Goal: Transaction & Acquisition: Book appointment/travel/reservation

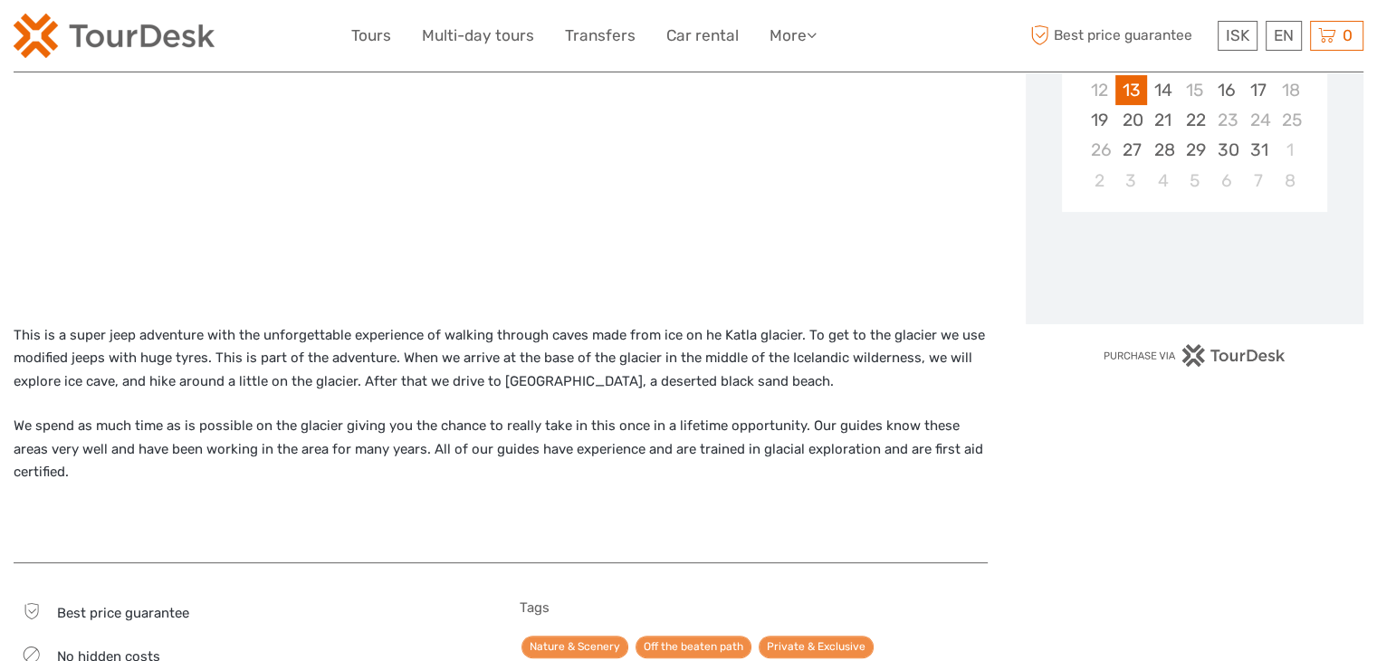
scroll to position [453, 0]
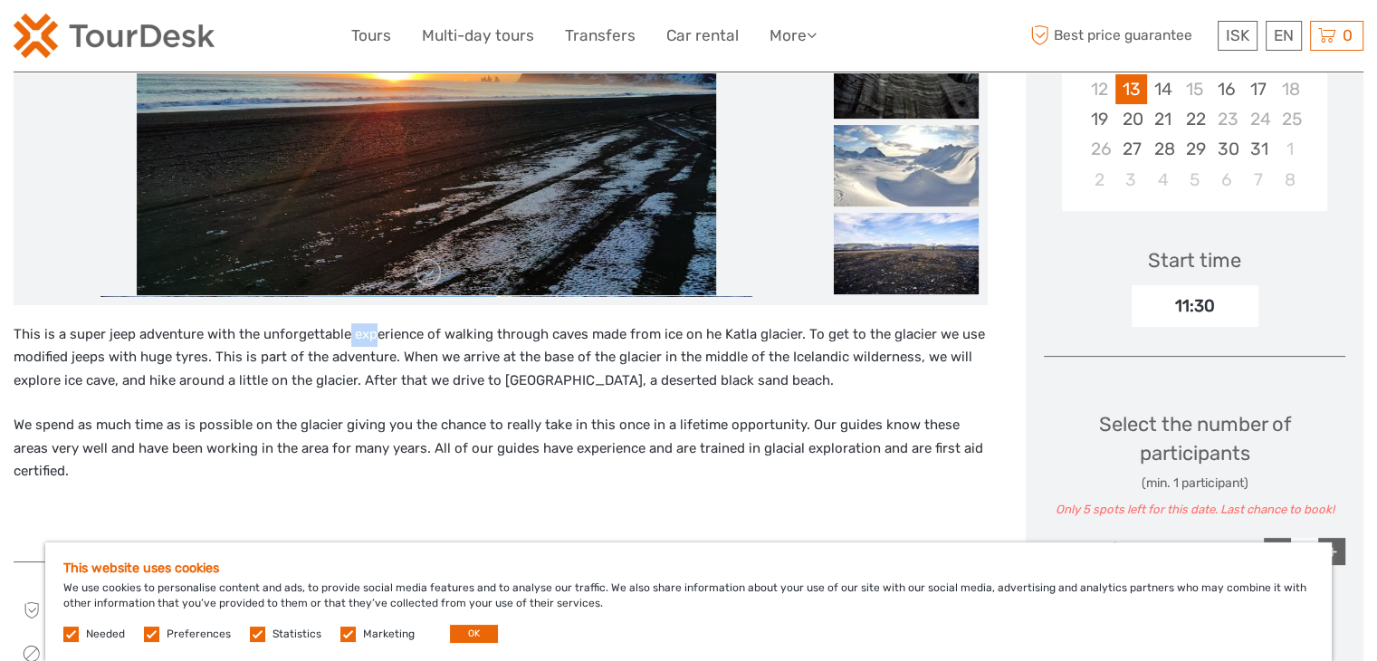
drag, startPoint x: 344, startPoint y: 332, endPoint x: 411, endPoint y: 375, distance: 79.3
click at [411, 375] on p "This is a super jeep adventure with the unforgettable experience of walking thr…" at bounding box center [501, 358] width 974 height 70
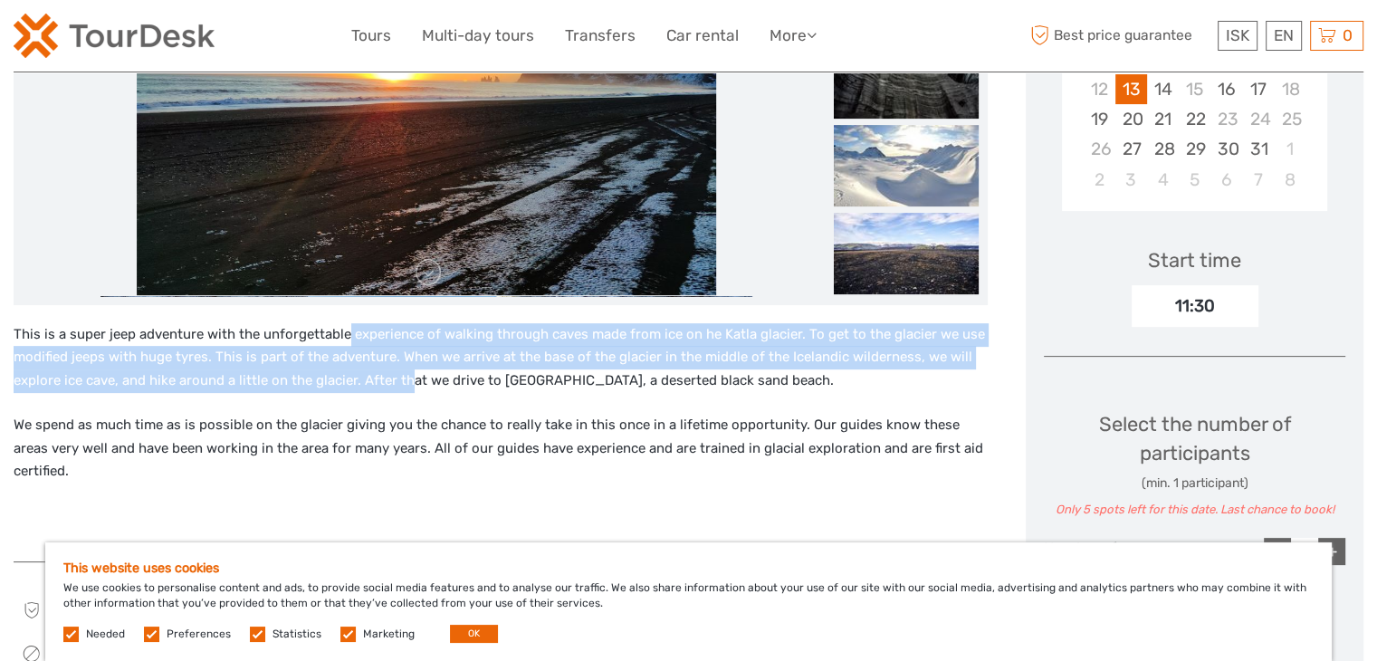
scroll to position [0, 0]
click at [411, 375] on p "This is a super jeep adventure with the unforgettable experience of walking thr…" at bounding box center [501, 358] width 974 height 70
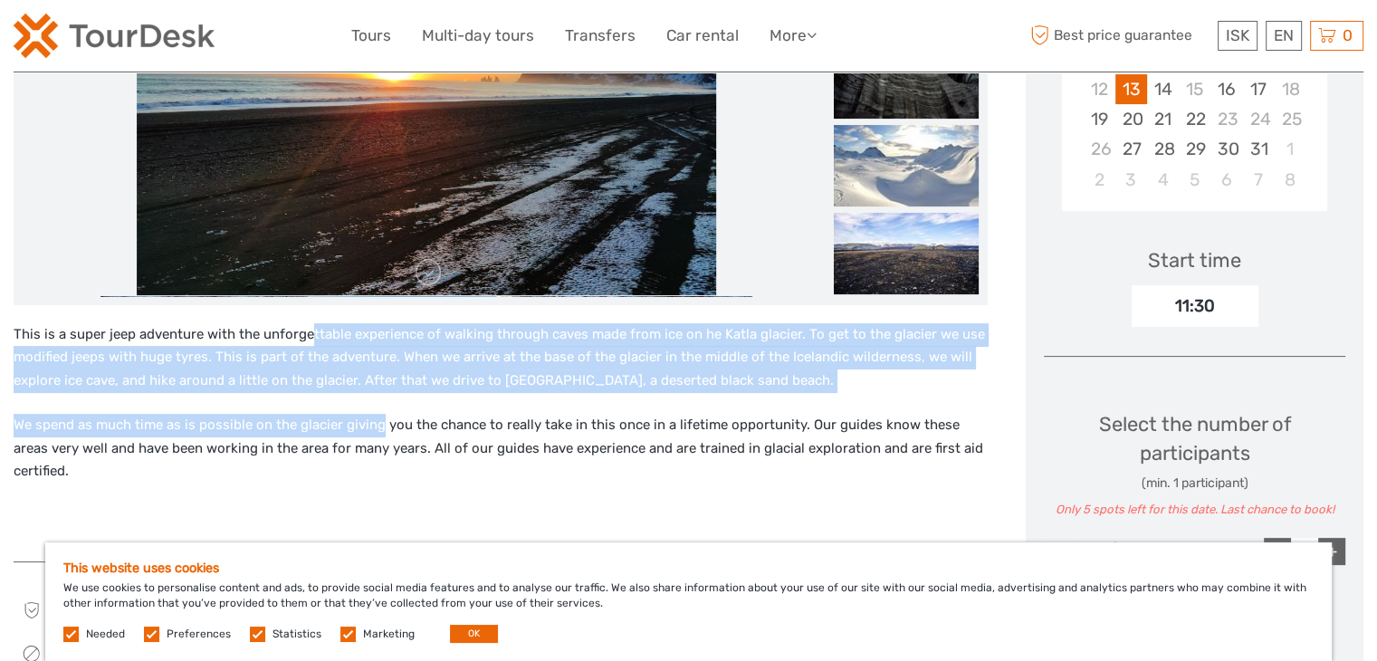
drag, startPoint x: 310, startPoint y: 342, endPoint x: 380, endPoint y: 397, distance: 89.6
click at [380, 397] on div "This is a super jeep adventure with the unforgettable experience of walking thr…" at bounding box center [501, 433] width 974 height 221
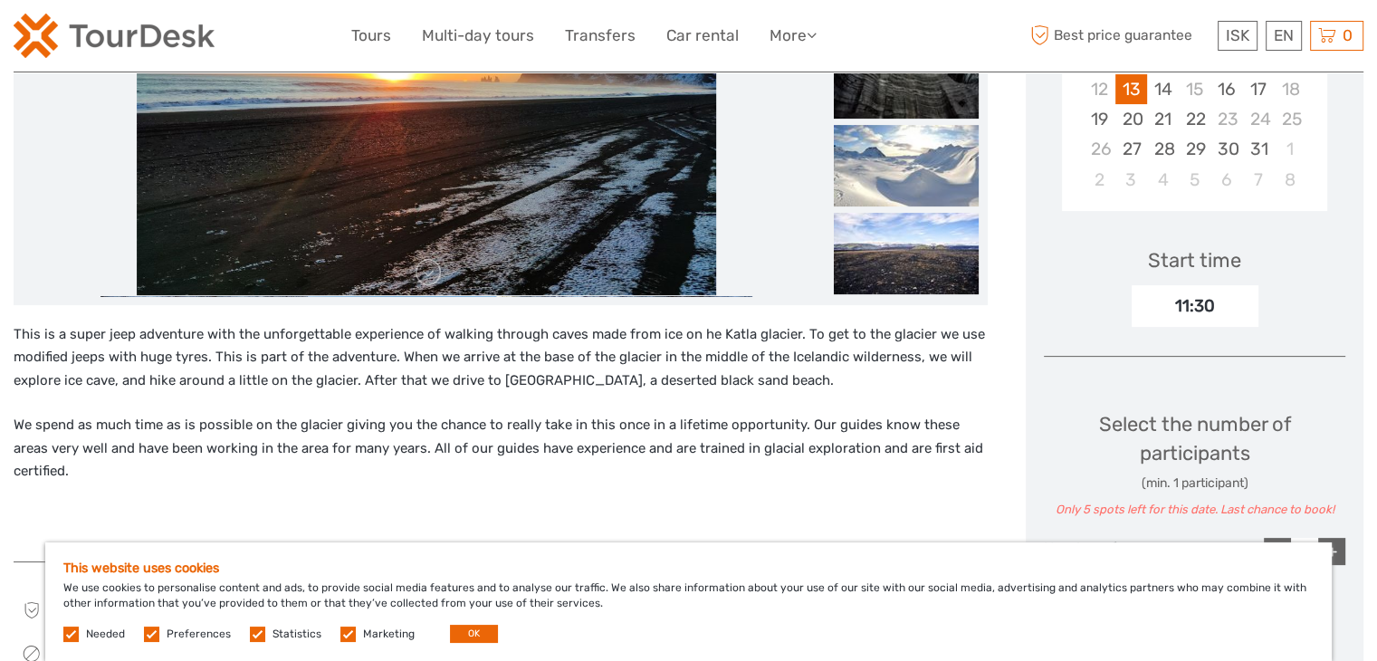
click at [381, 397] on div "This is a super jeep adventure with the unforgettable experience of walking thr…" at bounding box center [501, 433] width 974 height 221
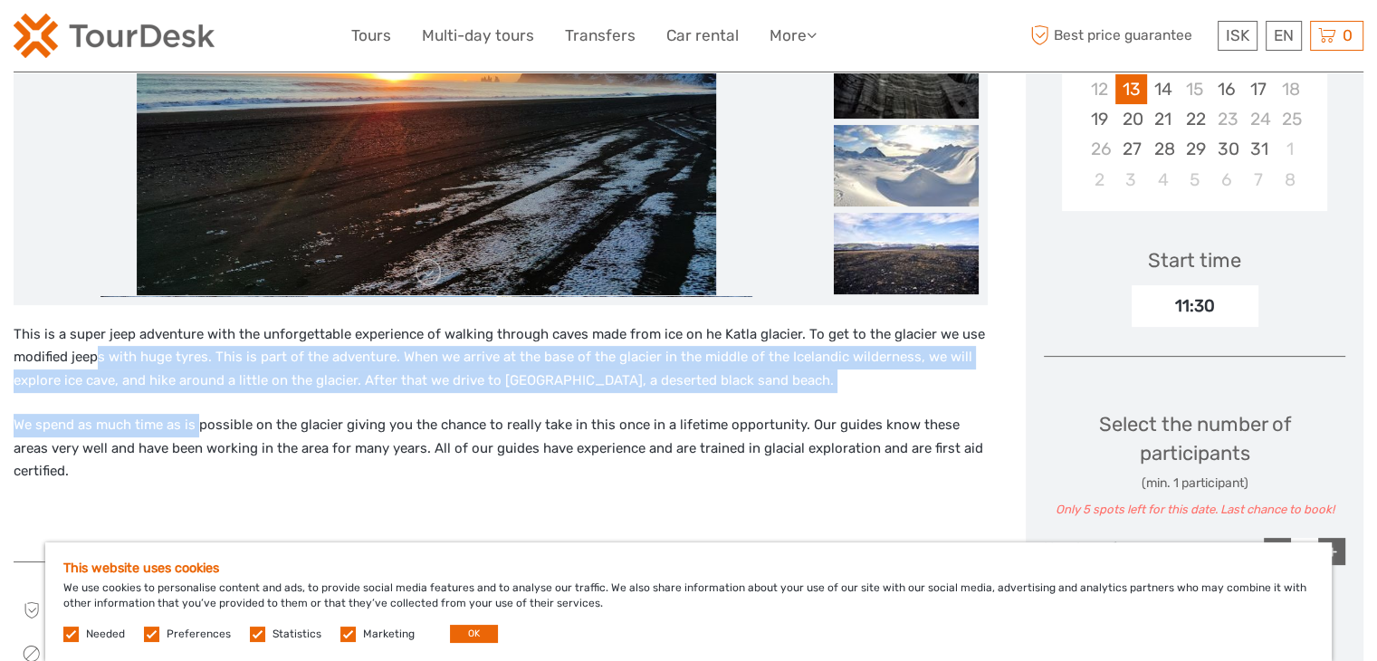
drag, startPoint x: 98, startPoint y: 358, endPoint x: 201, endPoint y: 422, distance: 121.1
click at [199, 422] on div "This is a super jeep adventure with the unforgettable experience of walking thr…" at bounding box center [501, 433] width 974 height 221
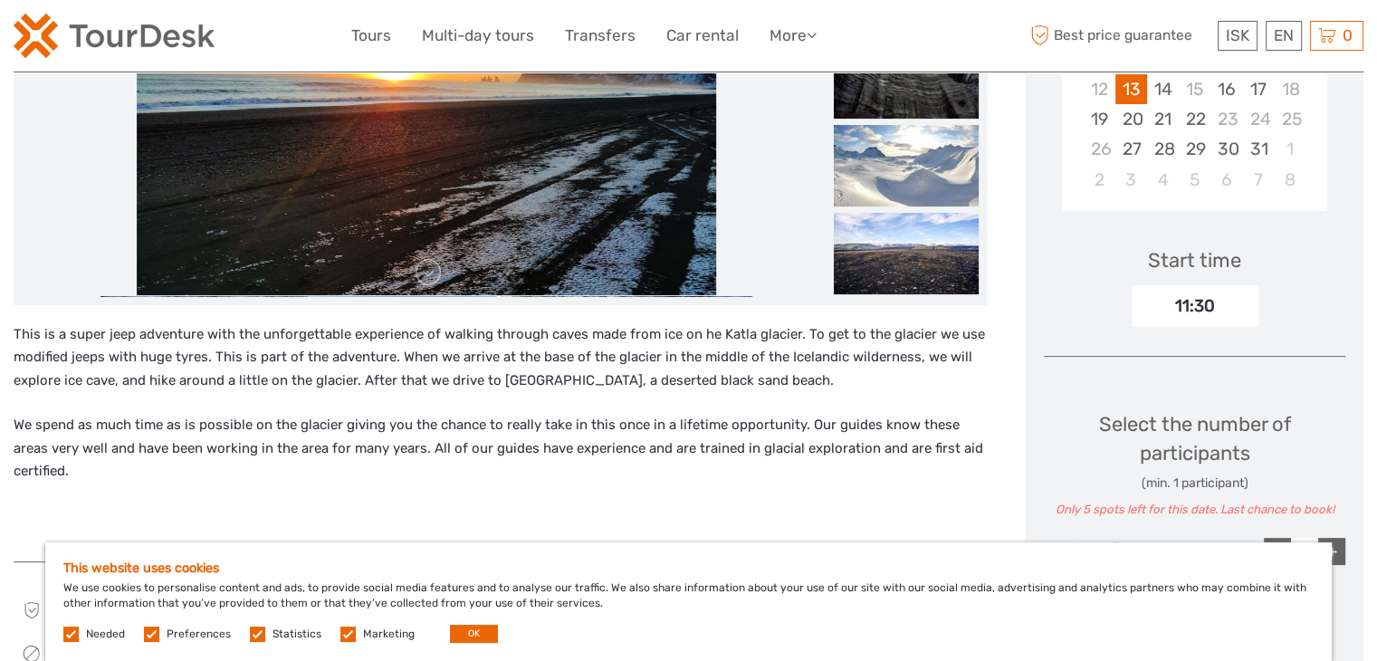
click at [202, 422] on p "We spend as much time as is possible on the glacier giving you the chance to re…" at bounding box center [501, 449] width 974 height 70
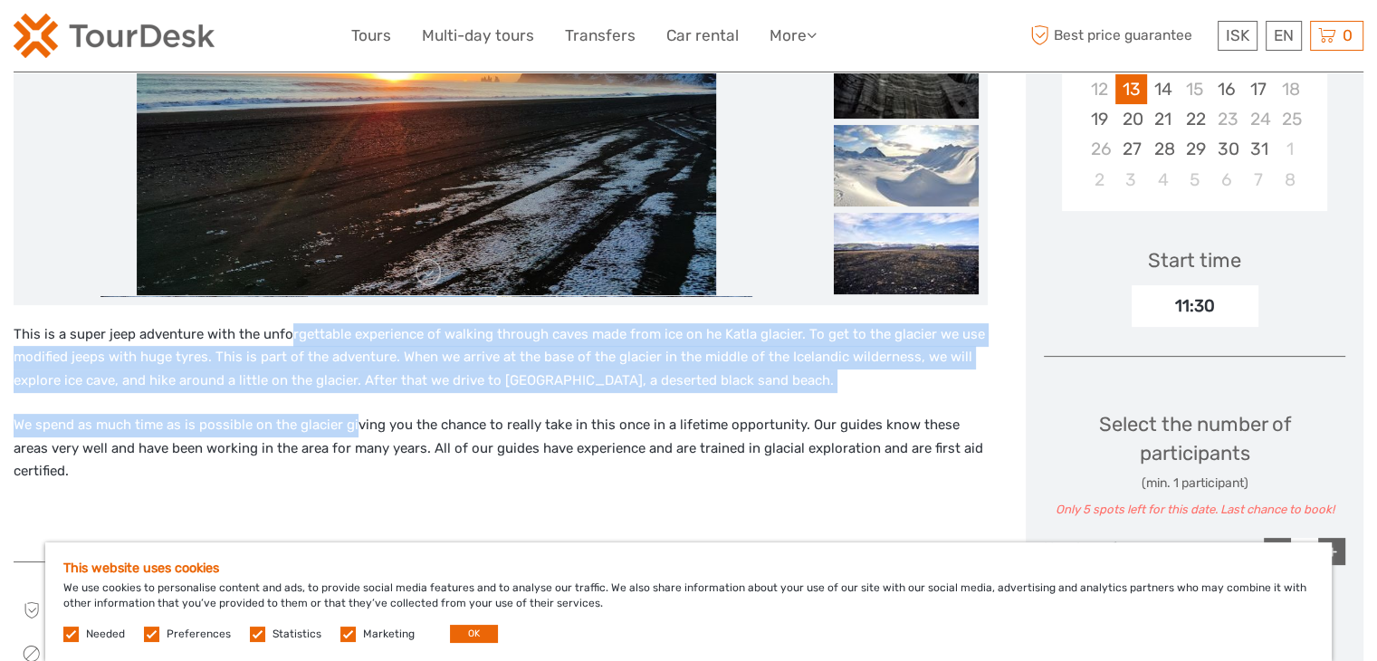
drag, startPoint x: 289, startPoint y: 341, endPoint x: 353, endPoint y: 401, distance: 87.7
click at [353, 401] on div "This is a super jeep adventure with the unforgettable experience of walking thr…" at bounding box center [501, 433] width 974 height 221
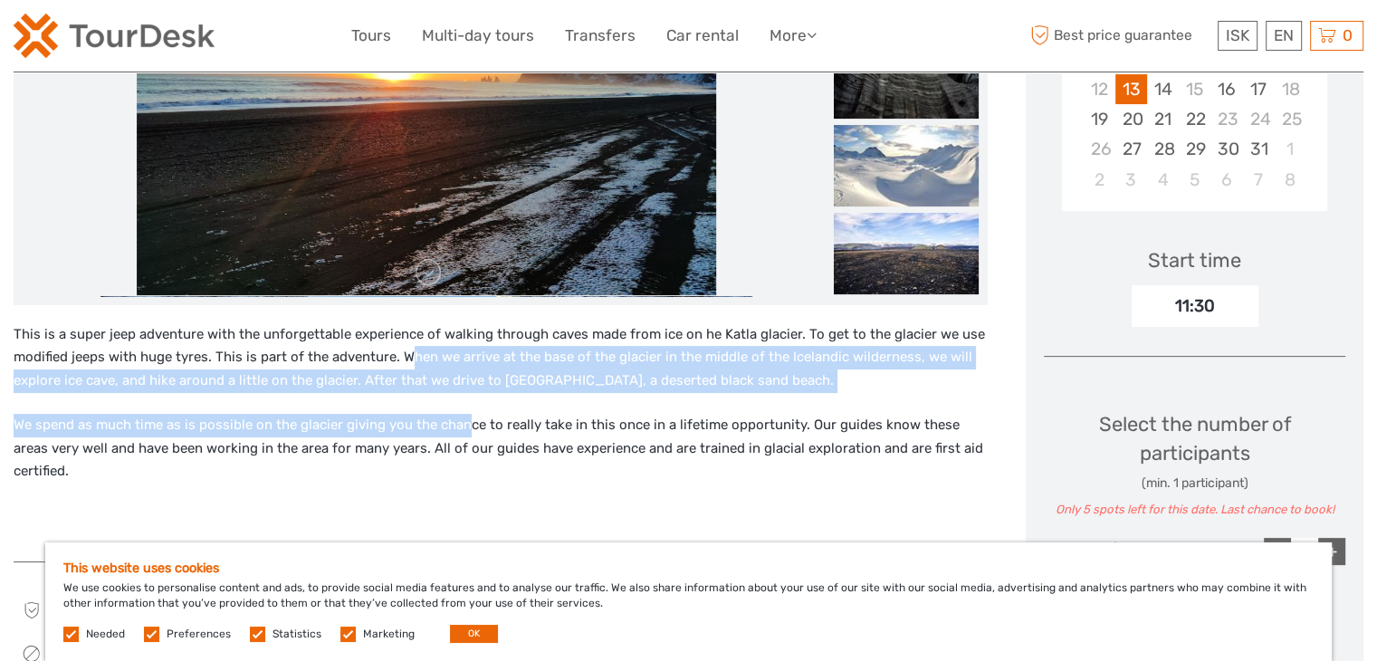
drag, startPoint x: 446, startPoint y: 386, endPoint x: 464, endPoint y: 415, distance: 34.2
click at [464, 415] on div "This is a super jeep adventure with the unforgettable experience of walking thr…" at bounding box center [501, 433] width 974 height 221
click at [464, 415] on p "We spend as much time as is possible on the glacier giving you the chance to re…" at bounding box center [501, 449] width 974 height 70
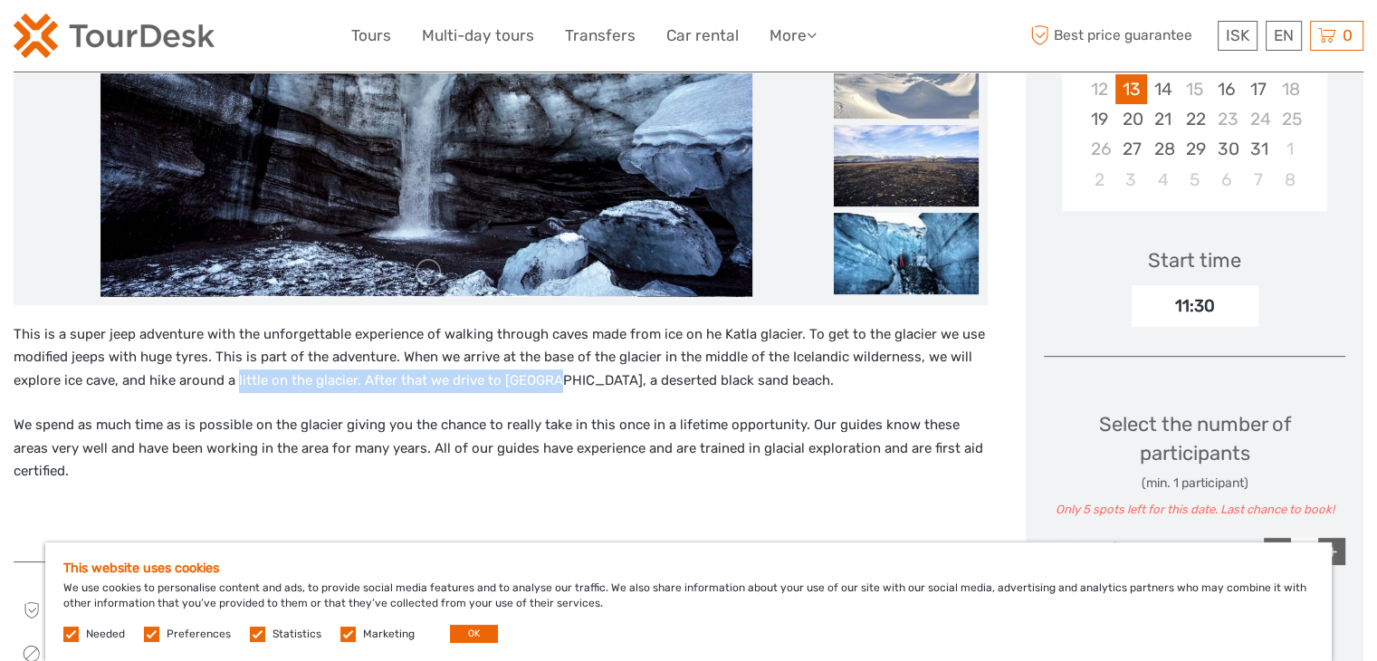
drag, startPoint x: 235, startPoint y: 386, endPoint x: 539, endPoint y: 381, distance: 303.2
click at [539, 381] on p "This is a super jeep adventure with the unforgettable experience of walking thr…" at bounding box center [501, 358] width 974 height 70
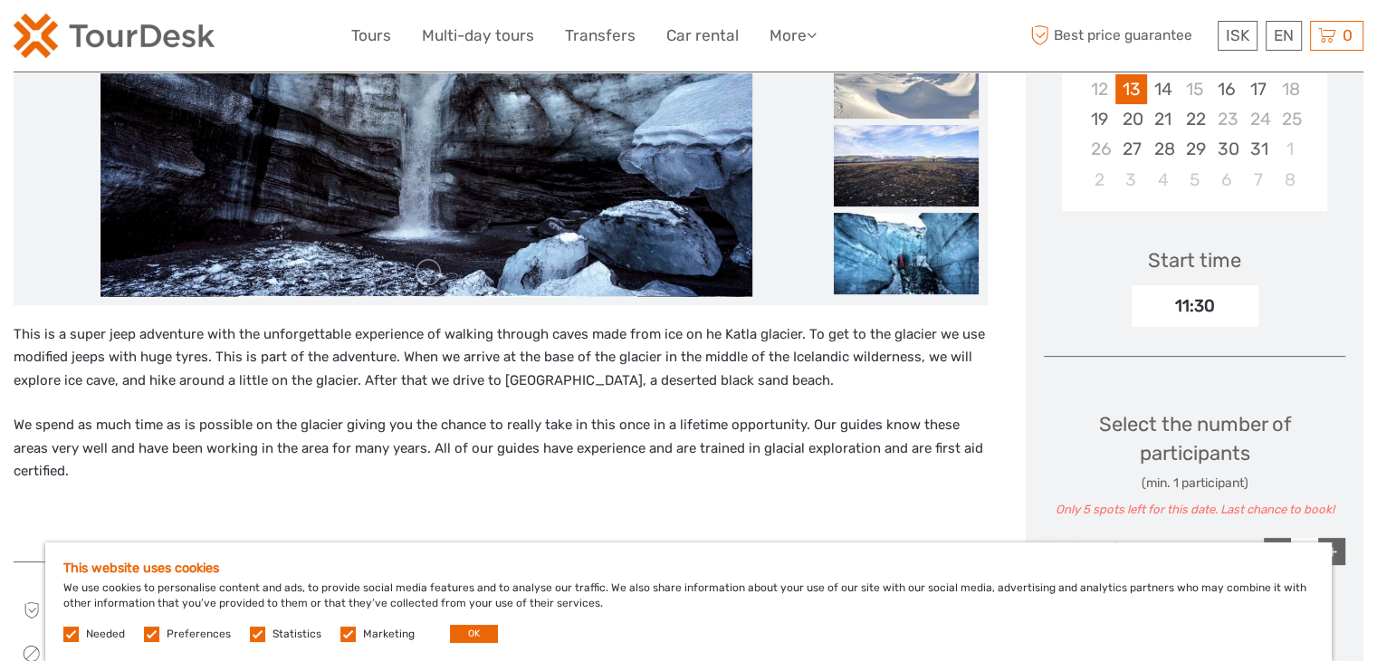
click at [47, 427] on p "We spend as much time as is possible on the glacier giving you the chance to re…" at bounding box center [501, 449] width 974 height 70
click at [197, 426] on p "We spend as much time as is possible on the glacier giving you the chance to re…" at bounding box center [501, 449] width 974 height 70
click at [327, 424] on p "We spend as much time as is possible on the glacier giving you the chance to re…" at bounding box center [501, 449] width 974 height 70
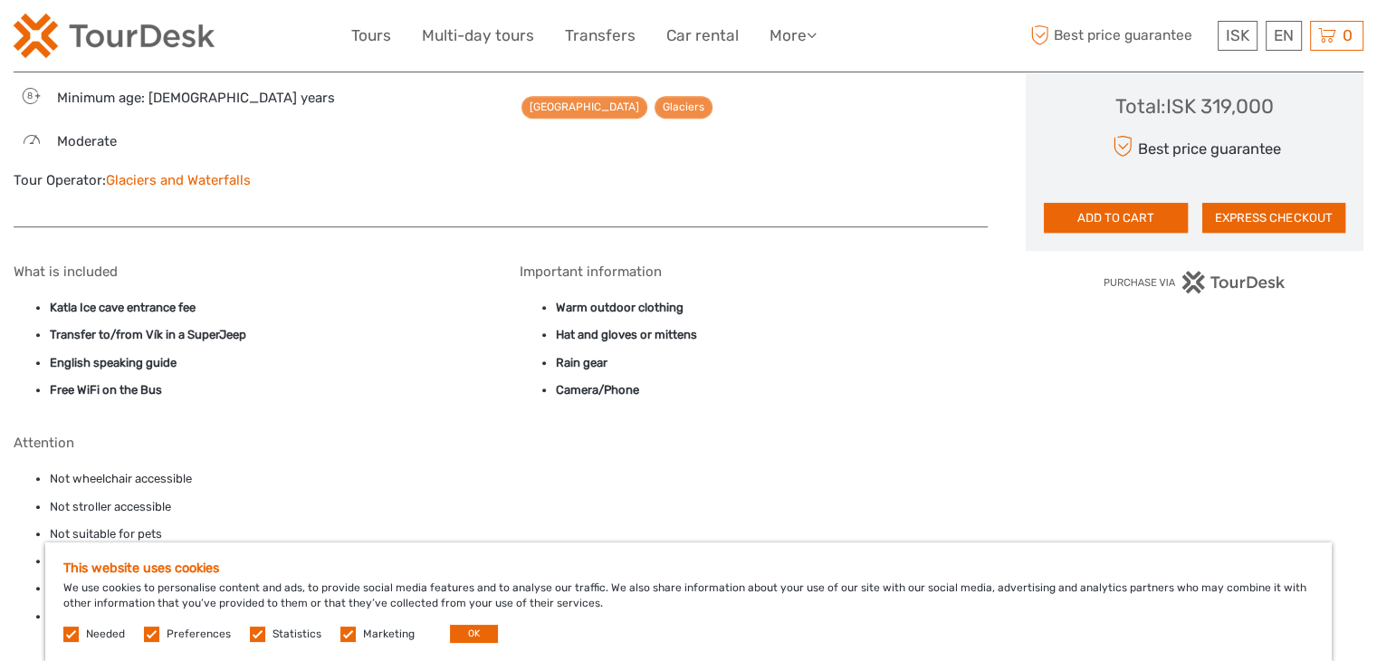
scroll to position [1177, 0]
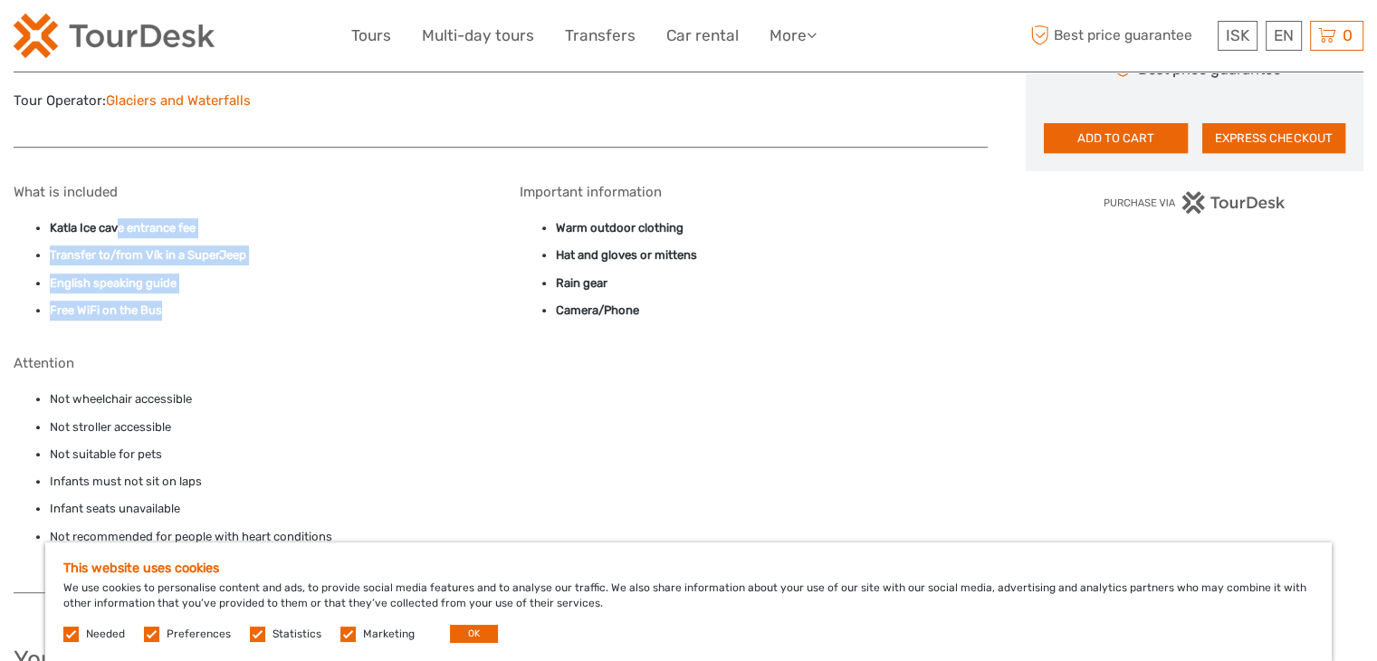
drag, startPoint x: 123, startPoint y: 219, endPoint x: 211, endPoint y: 302, distance: 121.0
click at [211, 302] on ul "Katla Ice cave entrance fee Transfer to/from Vík in a SuperJeep English speakin…" at bounding box center [248, 269] width 468 height 102
click at [211, 304] on li "Free WiFi on the Bus" at bounding box center [266, 310] width 432 height 20
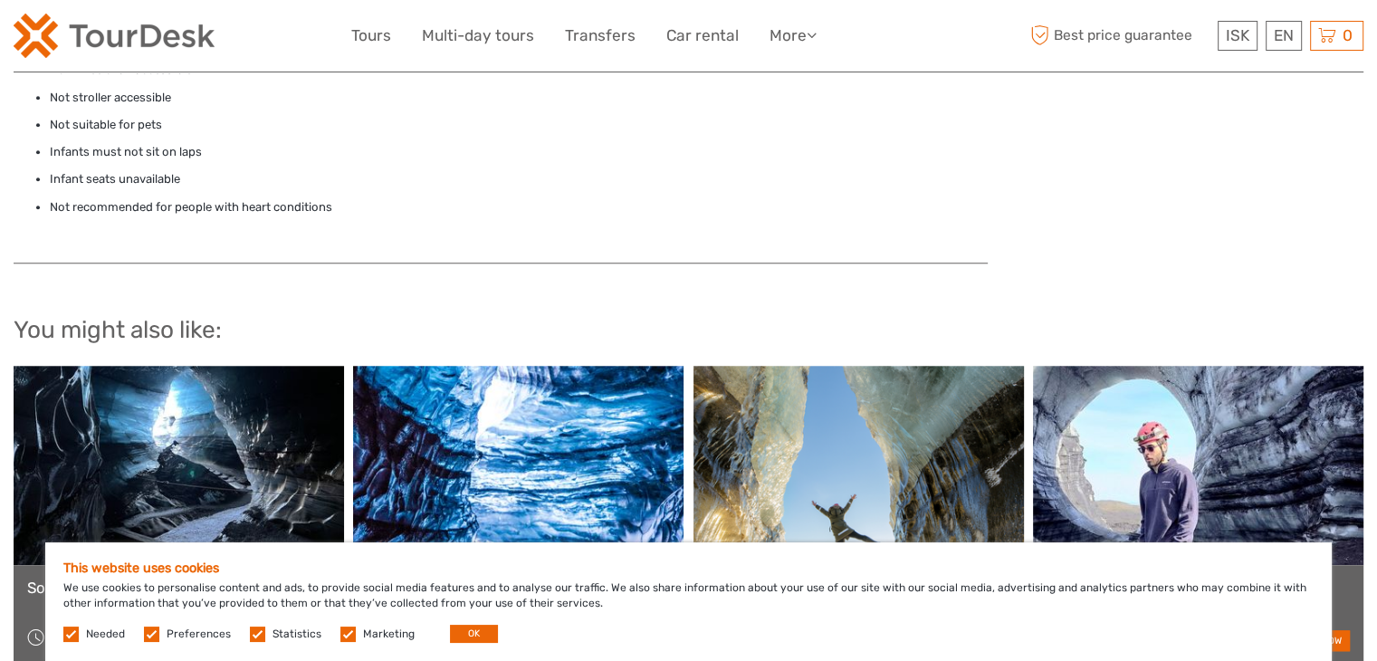
scroll to position [1267, 0]
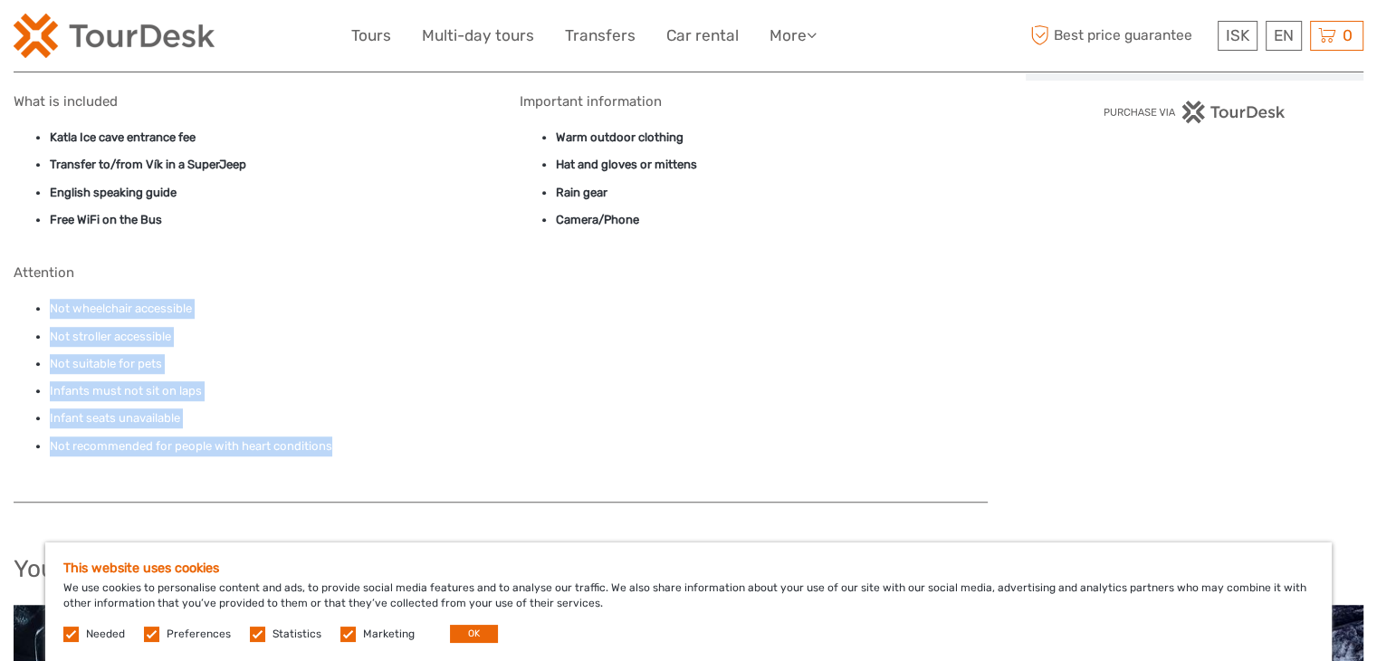
drag, startPoint x: 39, startPoint y: 310, endPoint x: 421, endPoint y: 442, distance: 403.9
click at [421, 442] on ul "Not wheelchair accessible Not stroller accessible Not suitable for pets Infants…" at bounding box center [501, 377] width 974 height 157
copy ul "Not wheelchair accessible Not stroller accessible Not suitable for pets Infants…"
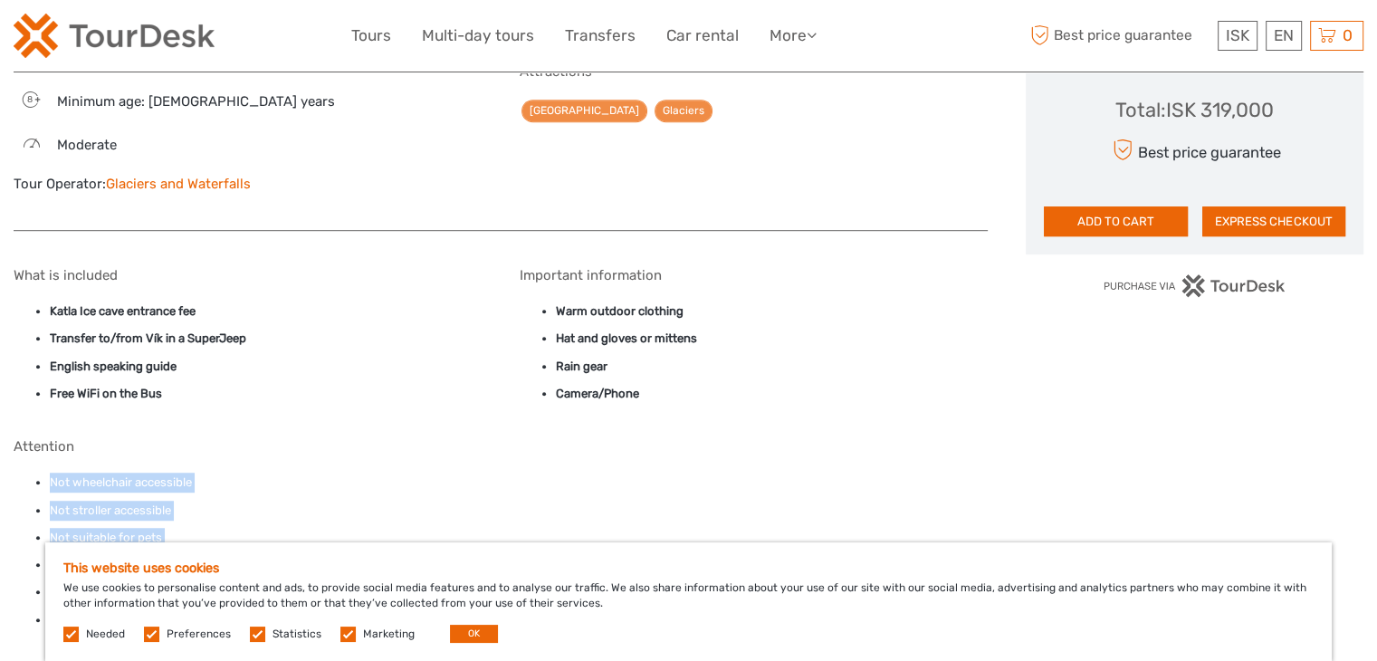
scroll to position [1086, 0]
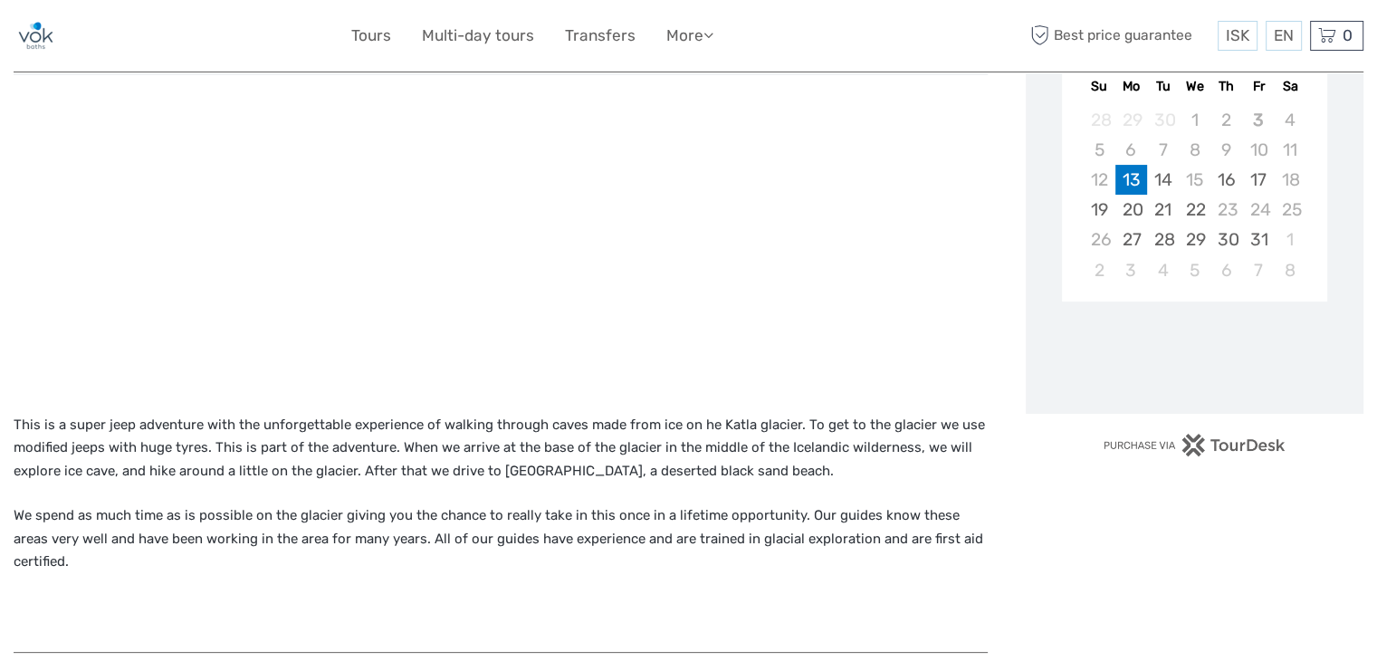
scroll to position [312, 0]
